Goal: Browse casually: Explore the website without a specific task or goal

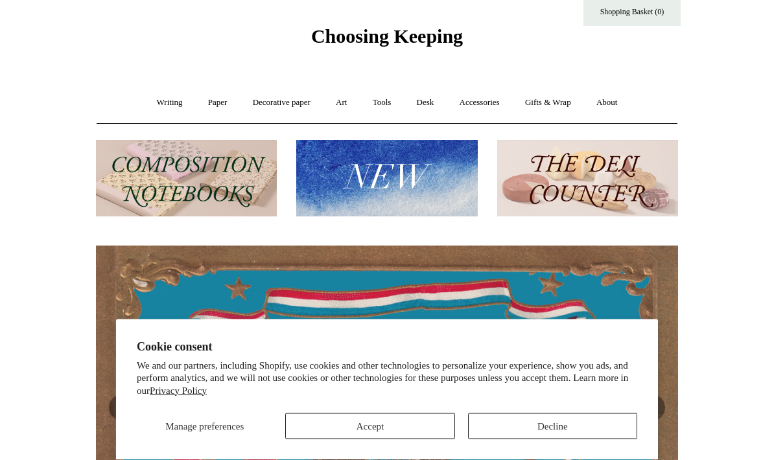
scroll to position [32, 0]
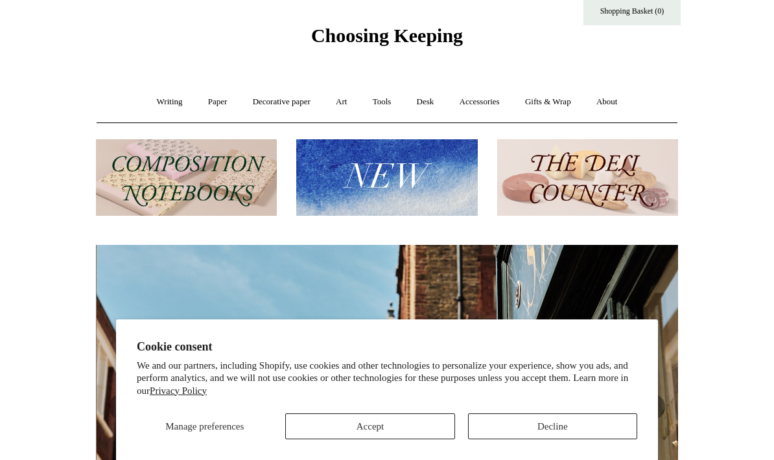
click at [487, 100] on link "Accessories +" at bounding box center [480, 102] width 64 height 34
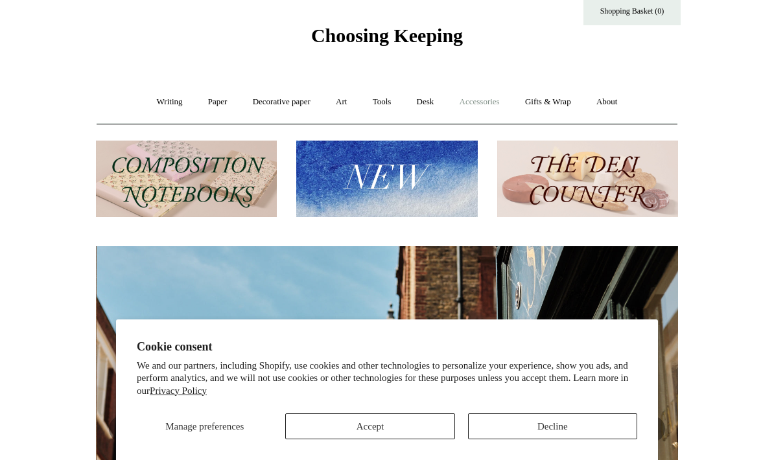
scroll to position [0, 582]
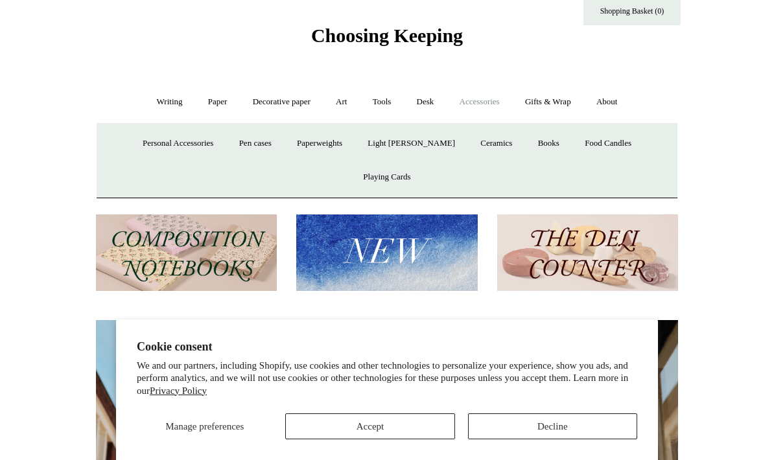
click at [573, 143] on link "Food Candles" at bounding box center [608, 143] width 70 height 34
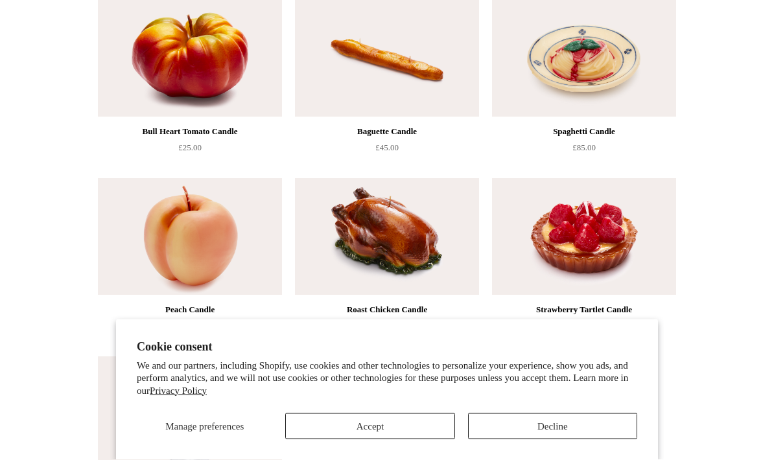
scroll to position [169, 0]
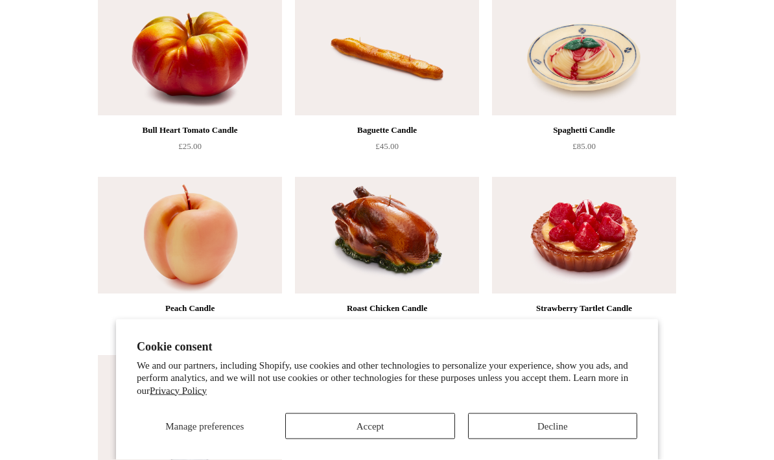
click at [524, 440] on button "Decline" at bounding box center [552, 427] width 169 height 26
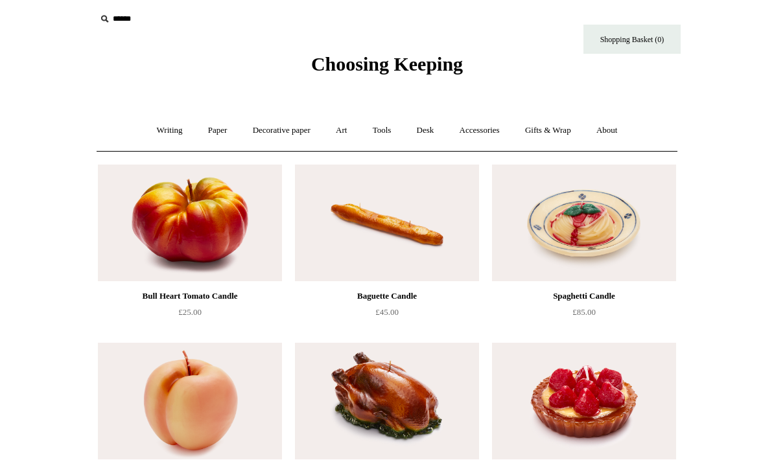
scroll to position [0, 0]
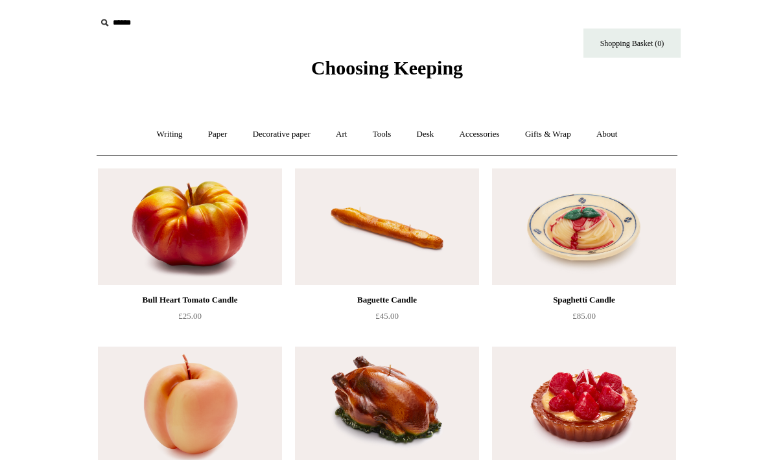
click at [469, 134] on link "Accessories +" at bounding box center [480, 134] width 64 height 34
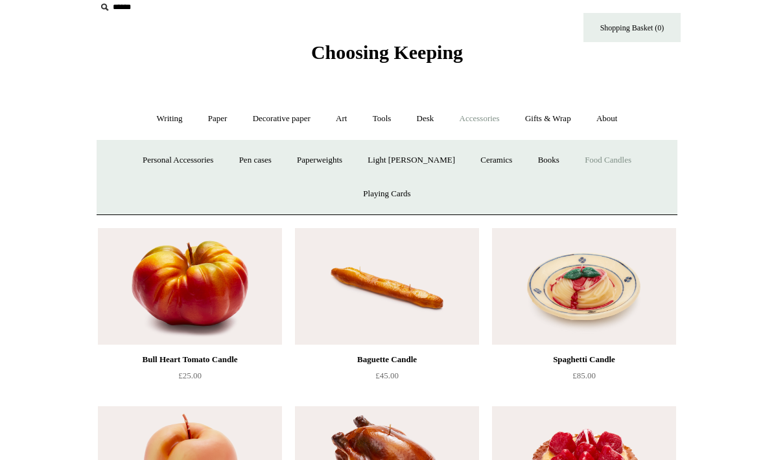
scroll to position [21, 0]
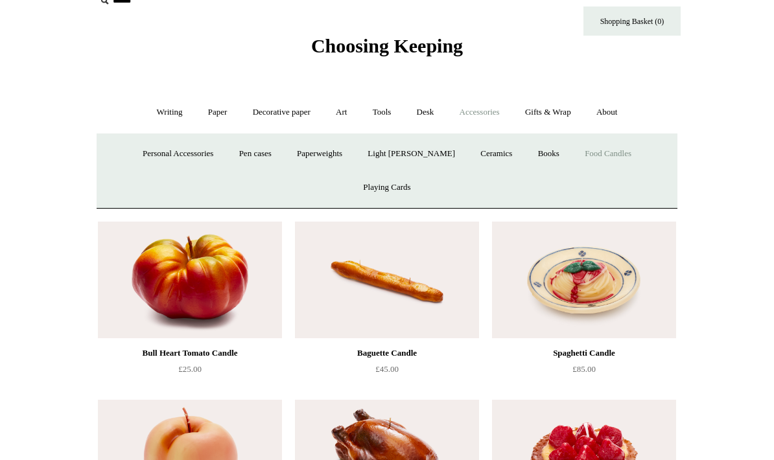
click at [364, 158] on link "Light [PERSON_NAME]" at bounding box center [411, 154] width 111 height 34
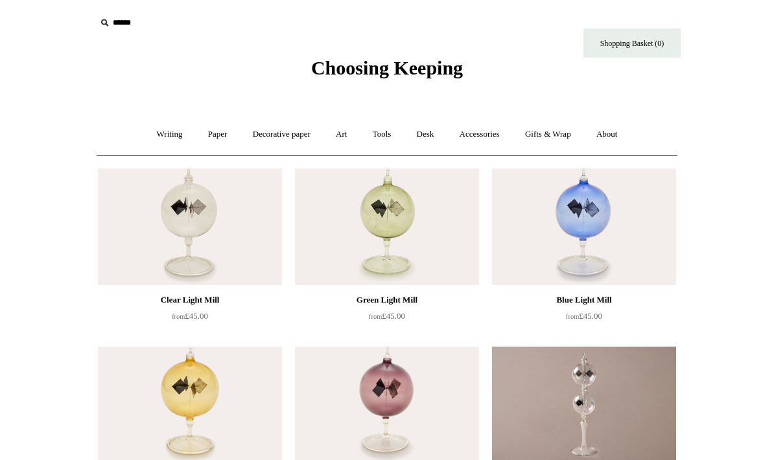
click at [469, 137] on link "Accessories +" at bounding box center [480, 134] width 64 height 34
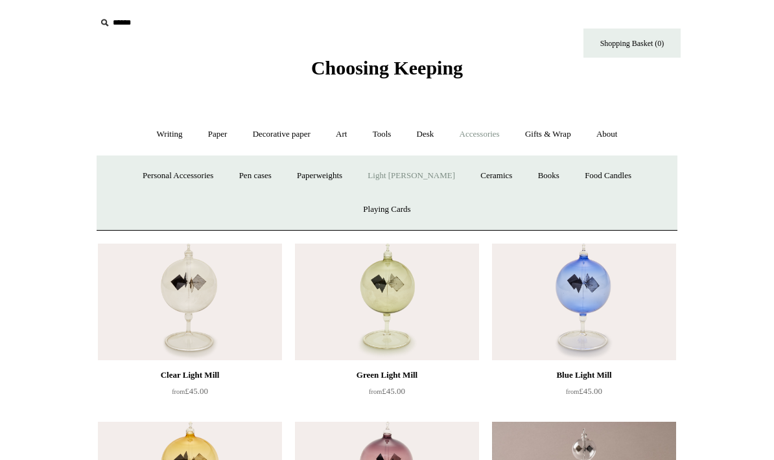
click at [231, 176] on link "Pen cases" at bounding box center [256, 176] width 56 height 34
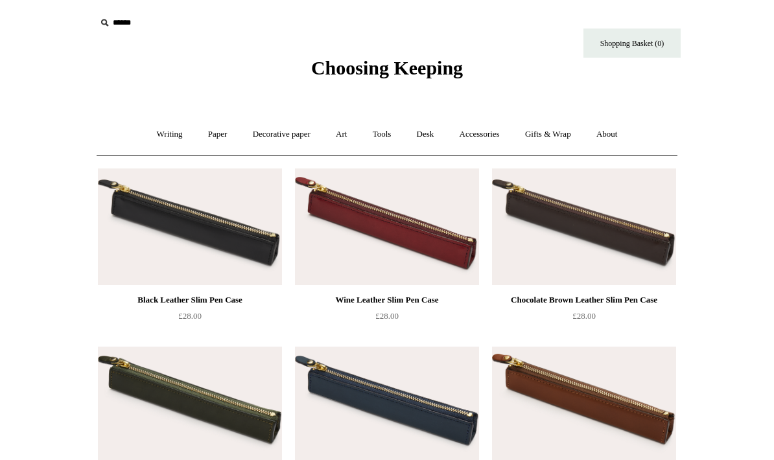
click at [483, 134] on link "Accessories +" at bounding box center [480, 134] width 64 height 34
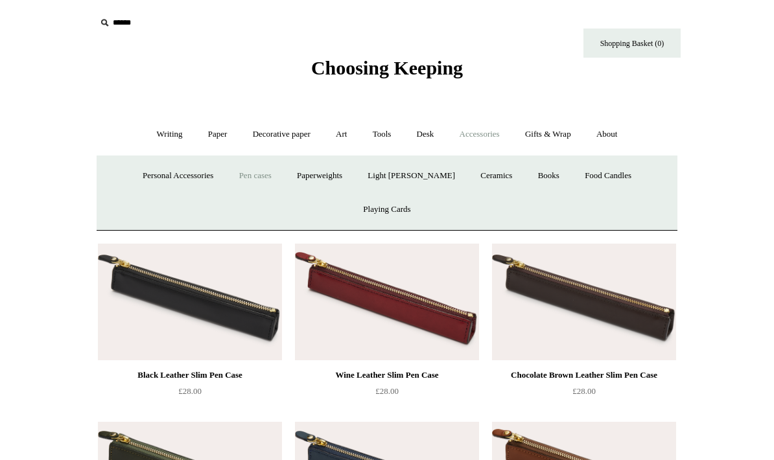
click at [165, 174] on link "Personal Accessories +" at bounding box center [178, 176] width 94 height 34
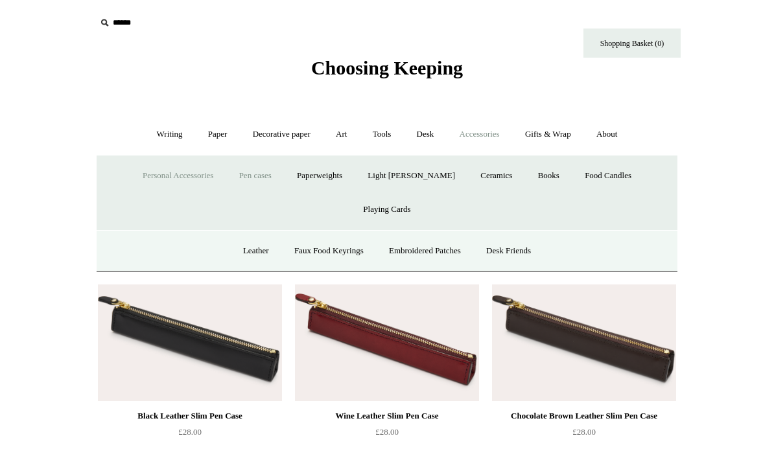
click at [305, 234] on link "Faux Food Keyrings" at bounding box center [329, 251] width 93 height 34
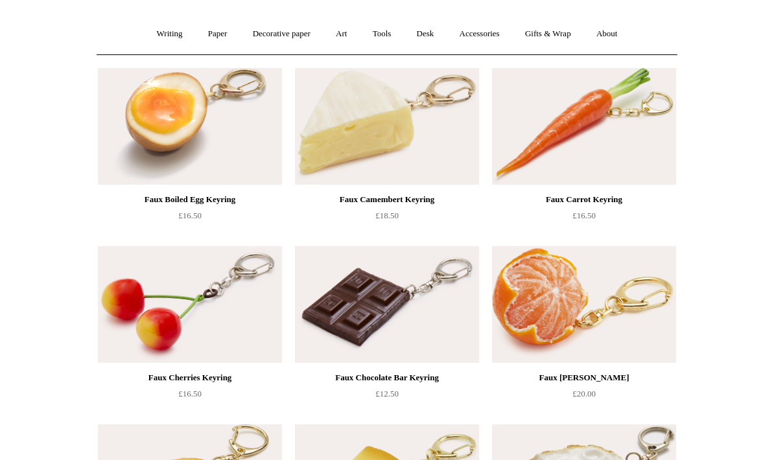
scroll to position [107, 0]
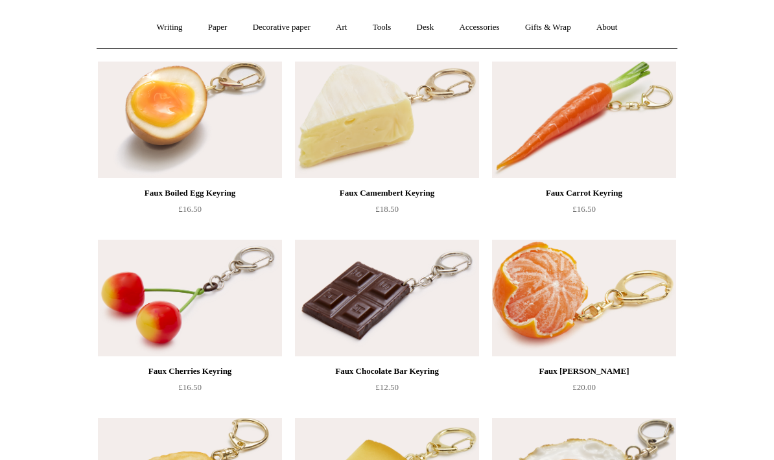
click at [438, 36] on link "Desk +" at bounding box center [425, 27] width 41 height 34
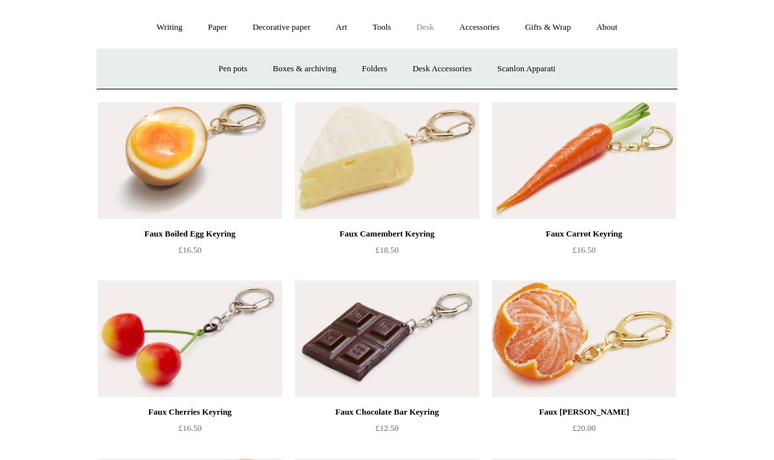
click at [482, 31] on link "Accessories +" at bounding box center [480, 27] width 64 height 34
click at [124, 70] on link "Personal Accessories +" at bounding box center [166, 69] width 94 height 34
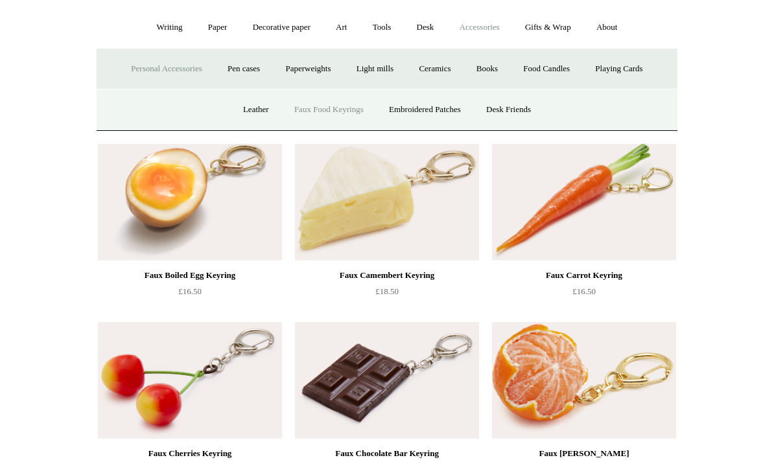
click at [239, 110] on link "Leather" at bounding box center [255, 110] width 49 height 34
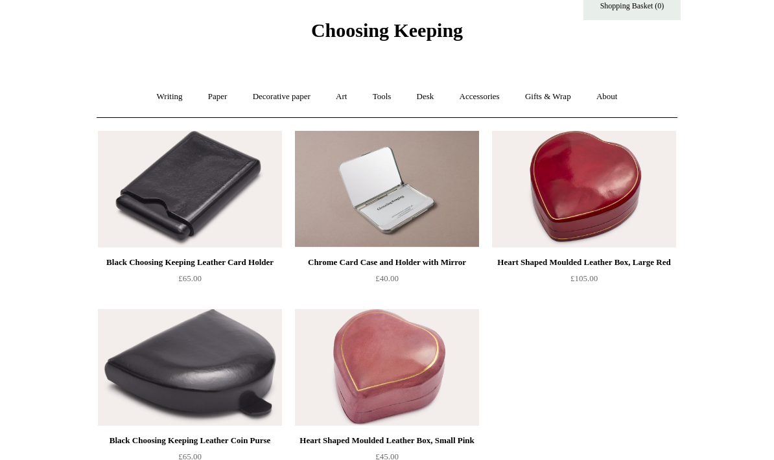
scroll to position [40, 0]
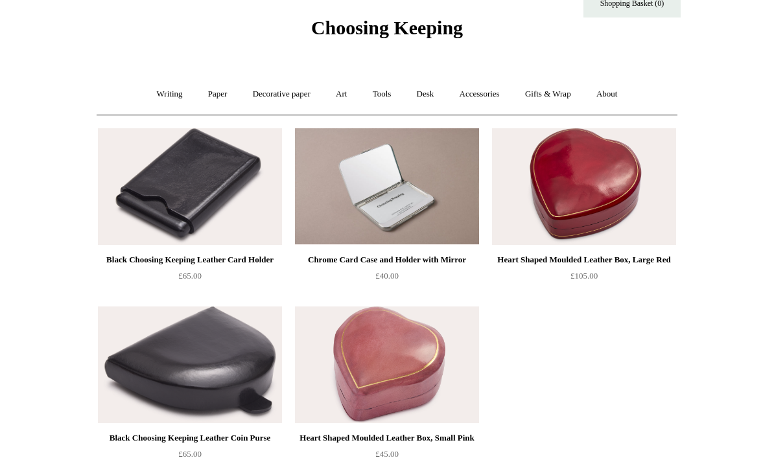
click at [480, 100] on link "Accessories +" at bounding box center [480, 95] width 64 height 34
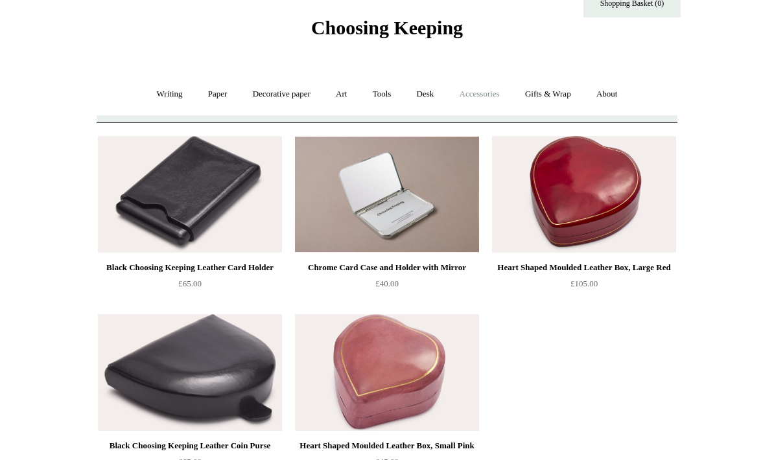
scroll to position [40, 0]
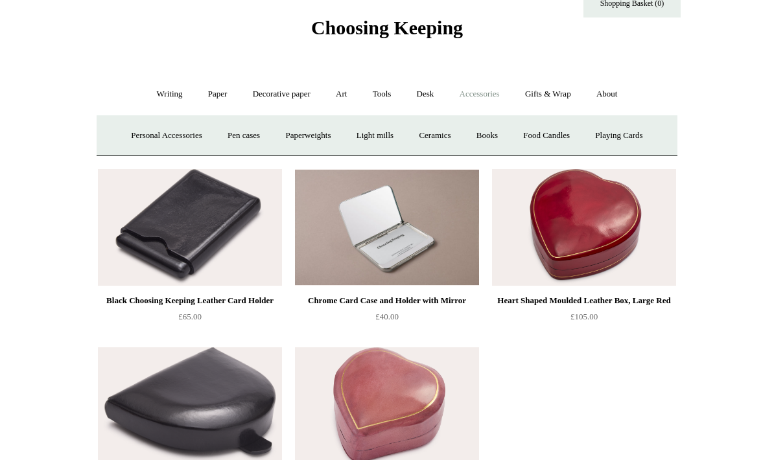
click at [194, 136] on link "Personal Accessories +" at bounding box center [166, 136] width 94 height 34
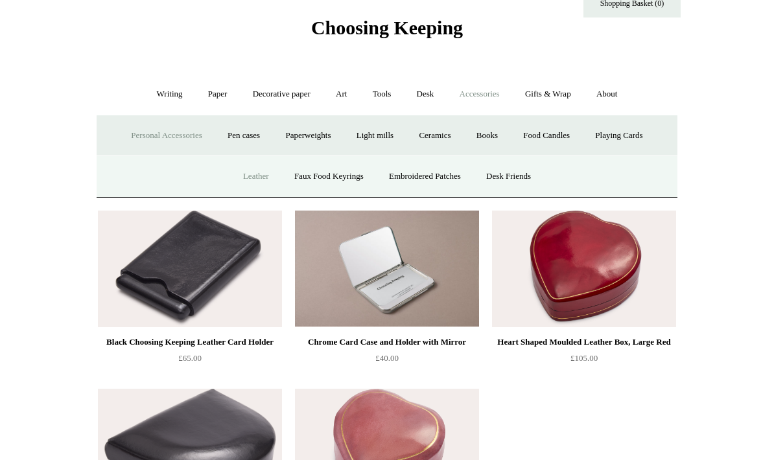
click at [513, 174] on link "Desk Friends" at bounding box center [509, 176] width 68 height 34
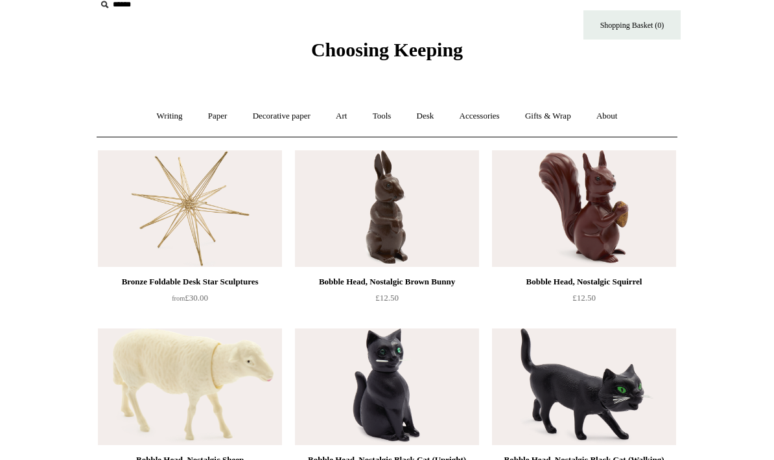
scroll to position [18, 0]
click at [476, 117] on link "Accessories +" at bounding box center [480, 117] width 64 height 34
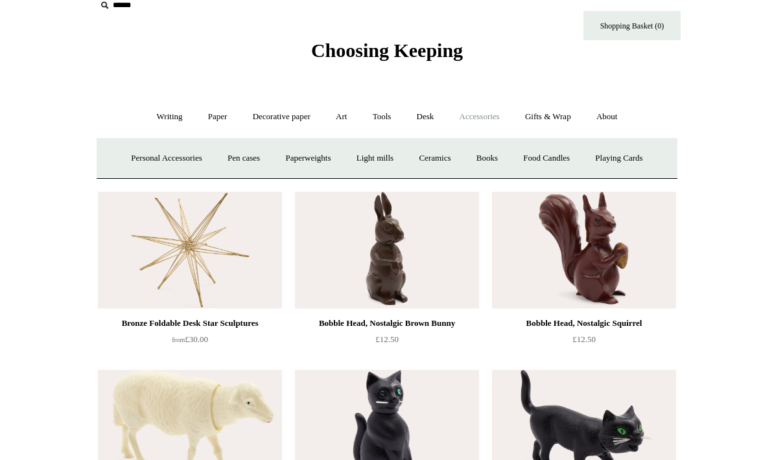
click at [138, 161] on link "Personal Accessories +" at bounding box center [166, 158] width 94 height 34
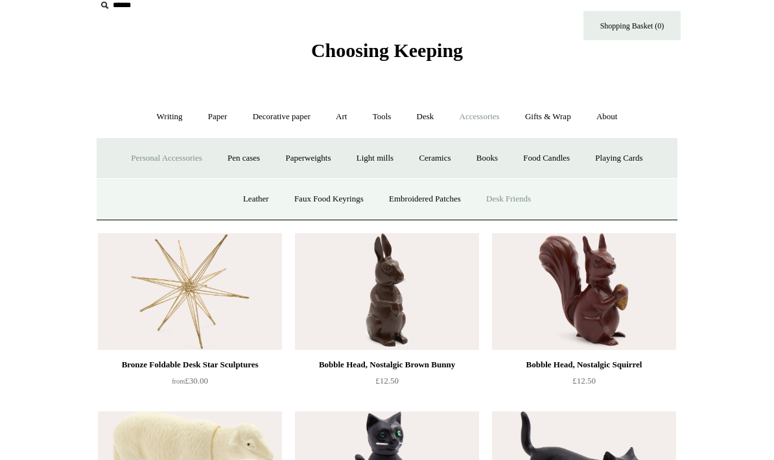
click at [419, 201] on link "Embroidered Patches" at bounding box center [424, 199] width 95 height 34
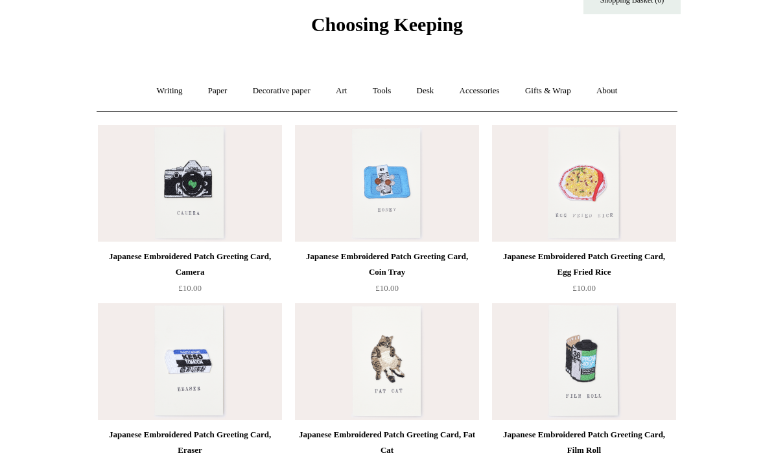
scroll to position [41, 0]
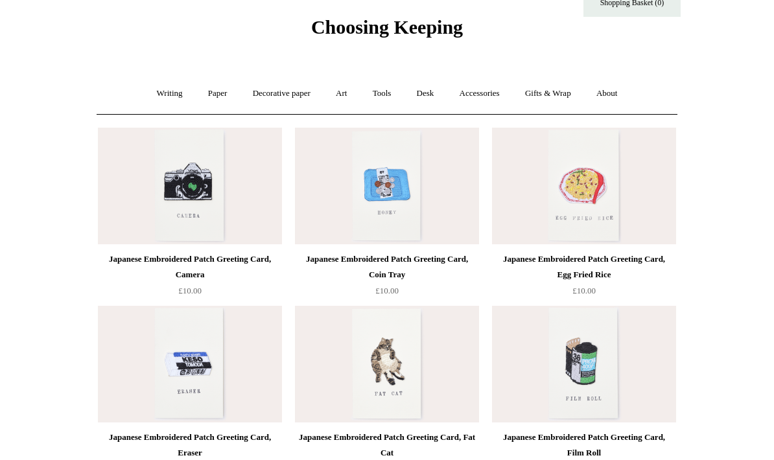
click at [379, 91] on link "Tools +" at bounding box center [382, 93] width 42 height 34
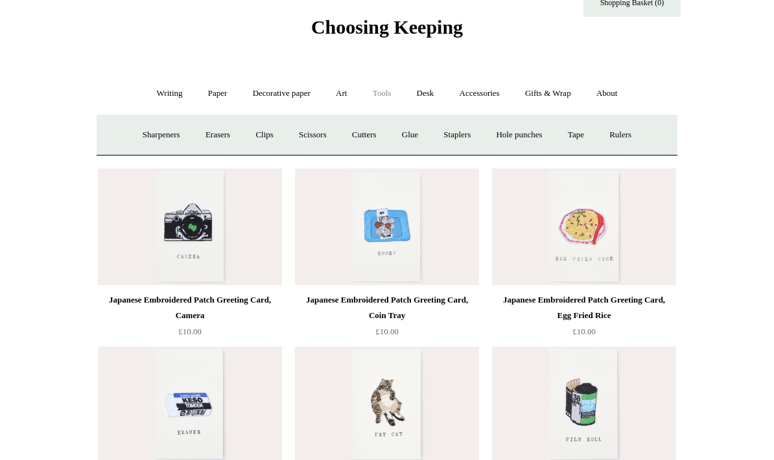
click at [554, 99] on link "Gifts & Wrap +" at bounding box center [547, 93] width 69 height 34
click at [528, 132] on link "Stickers" at bounding box center [522, 135] width 51 height 34
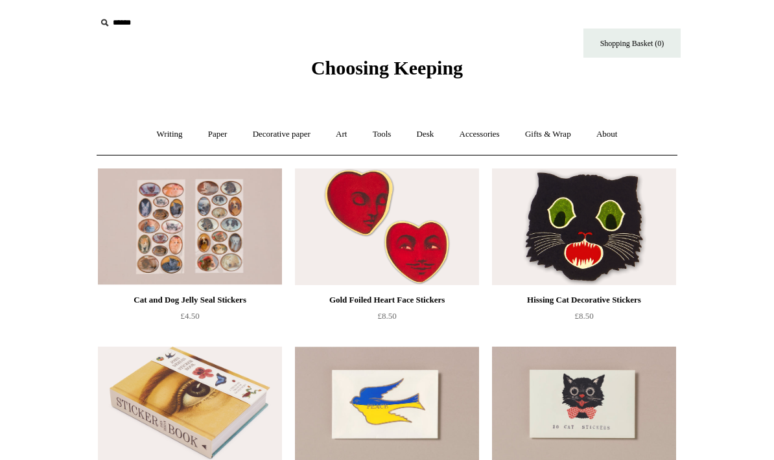
click at [478, 135] on link "Accessories +" at bounding box center [480, 134] width 64 height 34
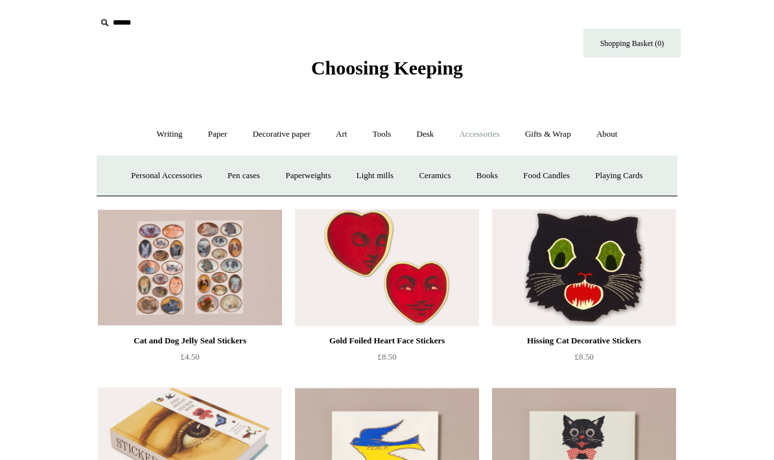
click at [624, 172] on link "Playing Cards" at bounding box center [618, 176] width 71 height 34
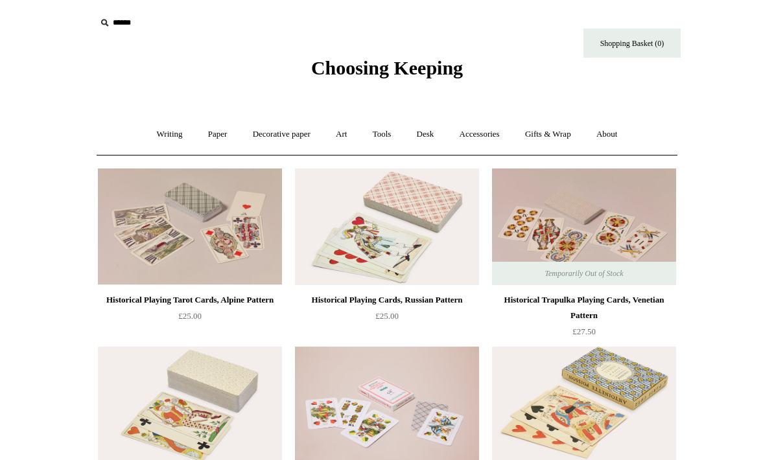
click at [554, 140] on link "Gifts & Wrap +" at bounding box center [547, 134] width 69 height 34
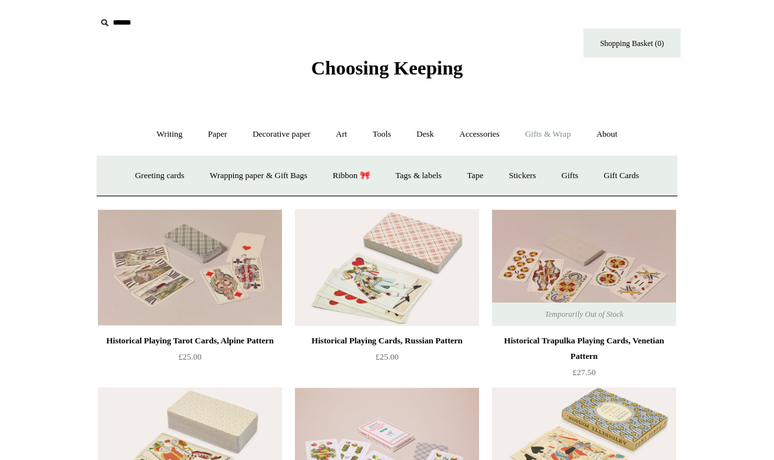
click at [469, 174] on link "Tape" at bounding box center [476, 176] width 40 height 34
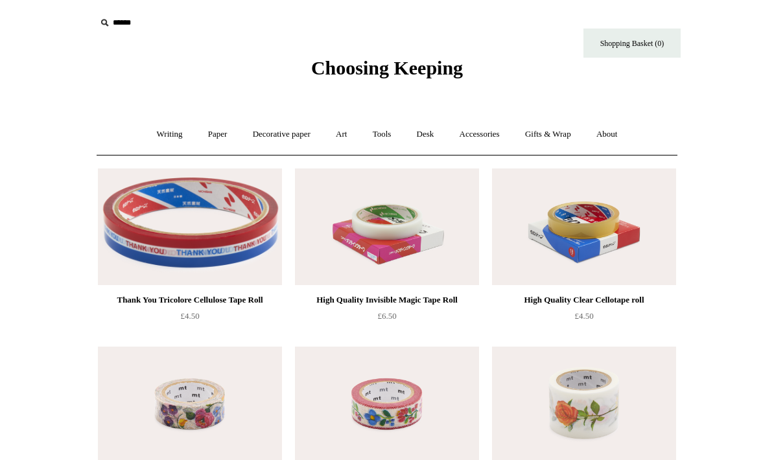
click at [382, 131] on link "Tools +" at bounding box center [382, 134] width 42 height 34
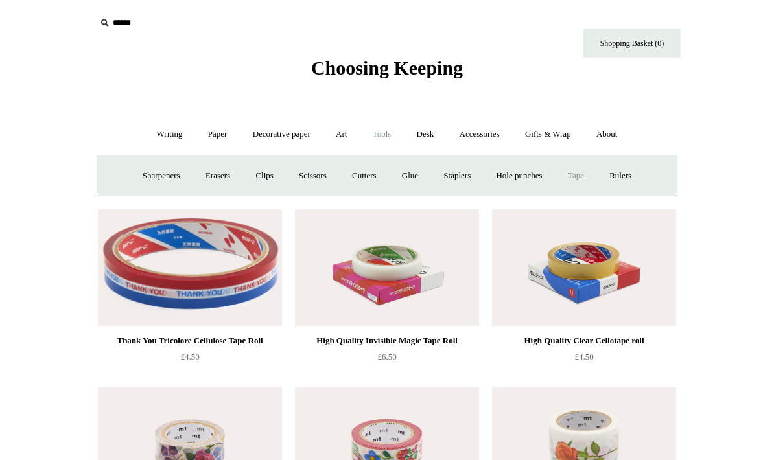
click at [261, 132] on link "Decorative paper +" at bounding box center [281, 134] width 81 height 34
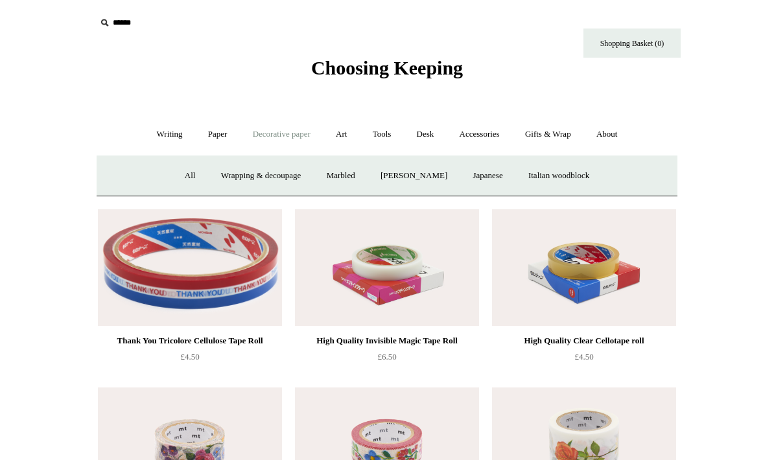
click at [556, 170] on link "Italian woodblock" at bounding box center [559, 176] width 84 height 34
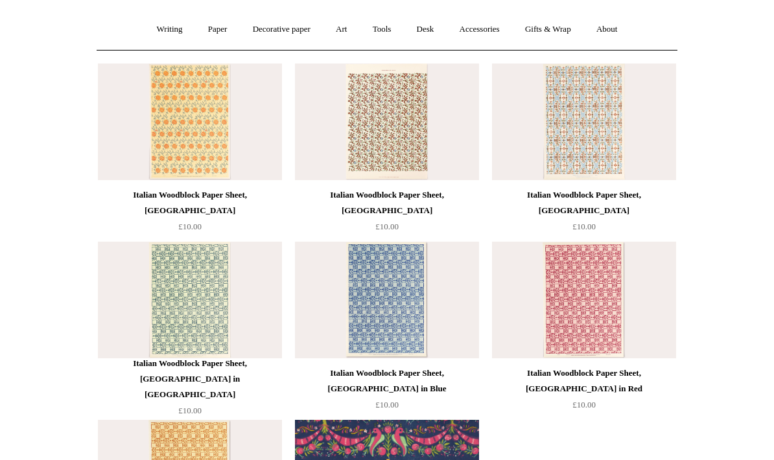
scroll to position [104, 0]
click at [548, 137] on img at bounding box center [584, 122] width 184 height 117
click at [183, 117] on img at bounding box center [190, 122] width 184 height 117
click at [207, 29] on link "Paper +" at bounding box center [217, 29] width 43 height 34
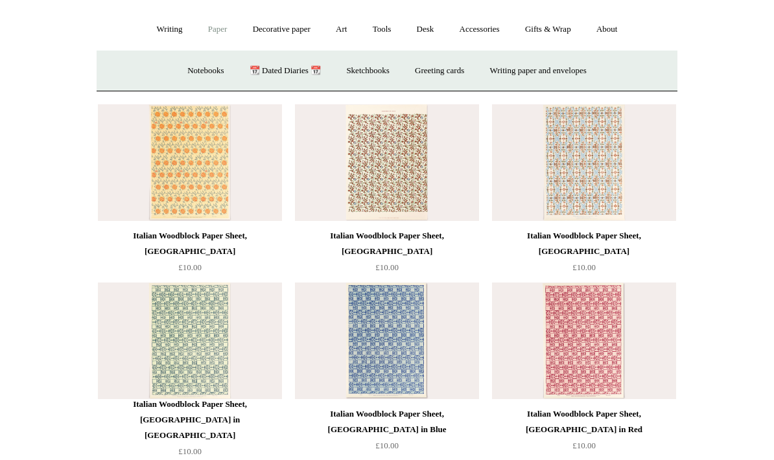
click at [118, 25] on div "Writing + Pens by brand + Kaweco Lamy Ohnishi Seisakusho Pelikan Tetzbo Pilot P…" at bounding box center [387, 28] width 581 height 41
click at [155, 33] on link "Writing +" at bounding box center [169, 29] width 49 height 34
click at [207, 29] on link "Paper +" at bounding box center [217, 29] width 43 height 34
click at [341, 29] on link "Art +" at bounding box center [341, 29] width 34 height 34
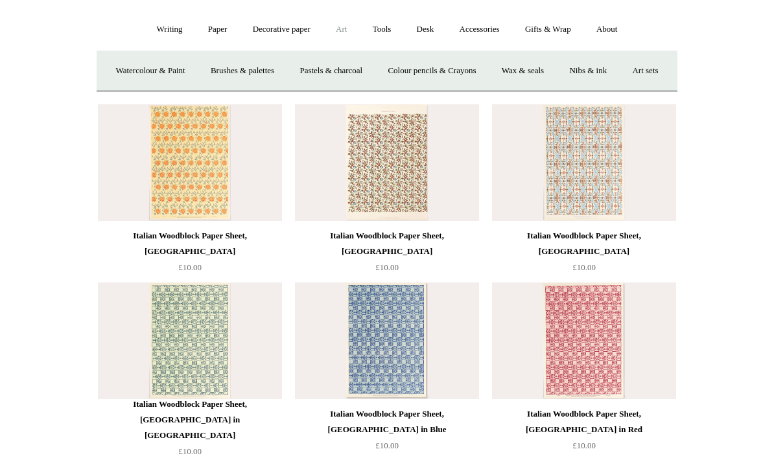
click at [620, 88] on link "Art sets" at bounding box center [644, 71] width 49 height 34
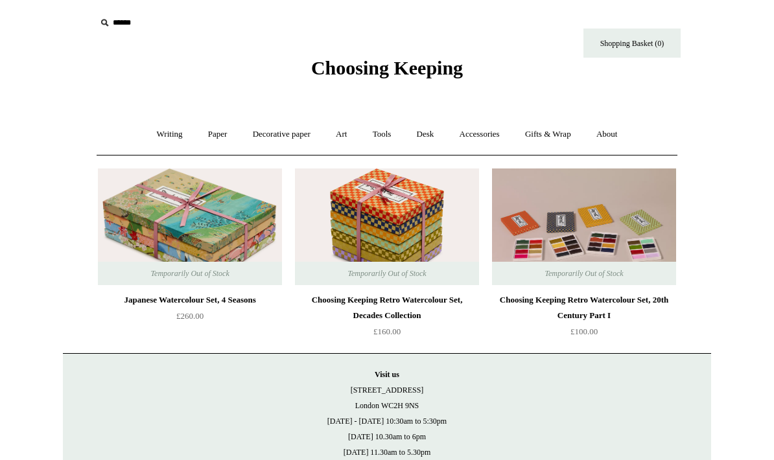
click at [492, 135] on link "Accessories +" at bounding box center [480, 134] width 64 height 34
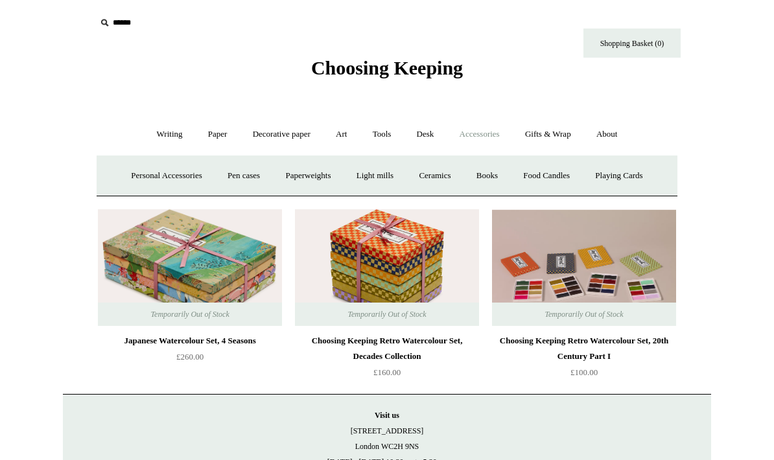
click at [549, 134] on link "Gifts & Wrap +" at bounding box center [547, 134] width 69 height 34
click at [626, 172] on link "Gift Cards" at bounding box center [621, 176] width 59 height 34
